Goal: Task Accomplishment & Management: Manage account settings

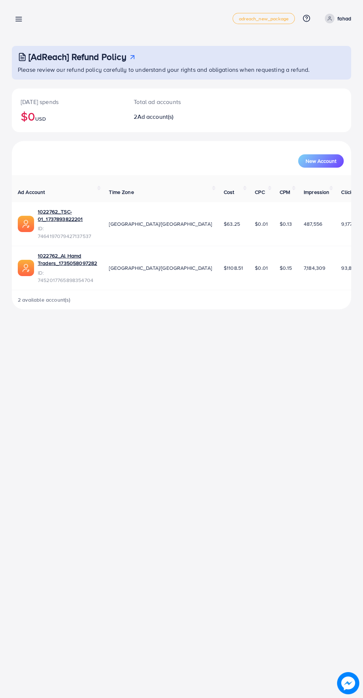
click at [21, 14] on link at bounding box center [17, 18] width 11 height 9
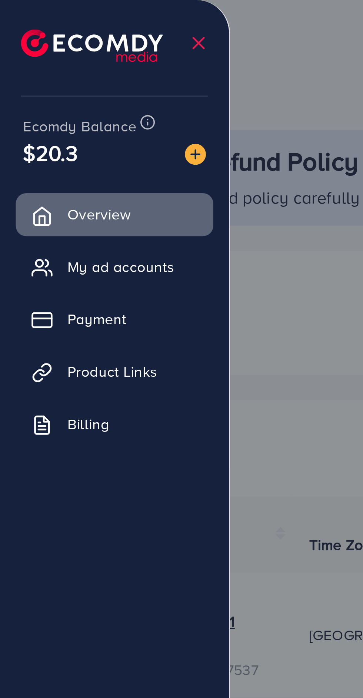
click at [47, 129] on span "Product Links" at bounding box center [40, 130] width 32 height 7
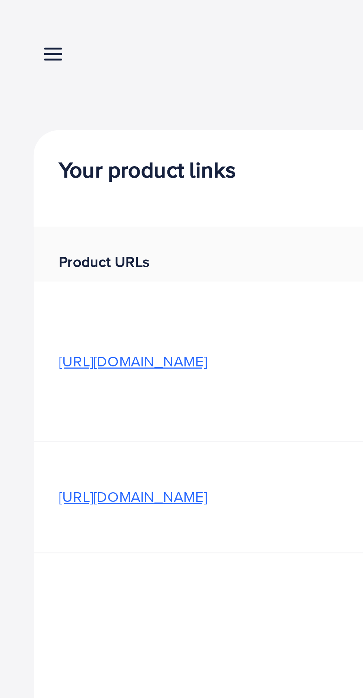
click at [54, 93] on div at bounding box center [181, 419] width 363 height 838
click at [18, 17] on line at bounding box center [19, 17] width 6 height 0
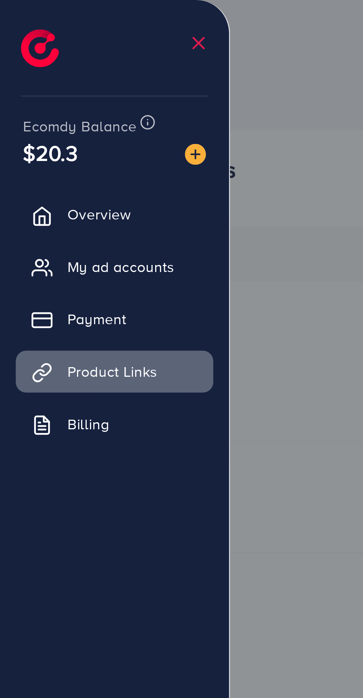
click at [55, 94] on span "My ad accounts" at bounding box center [43, 93] width 38 height 7
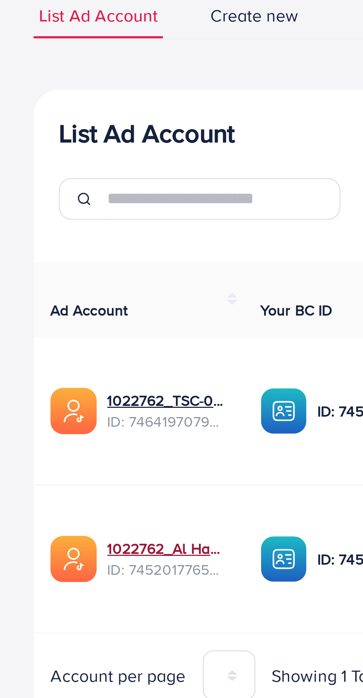
click at [59, 247] on link "1022762_Al Hamd Traders_1735058097282" at bounding box center [59, 250] width 42 height 7
